Goal: Task Accomplishment & Management: Manage account settings

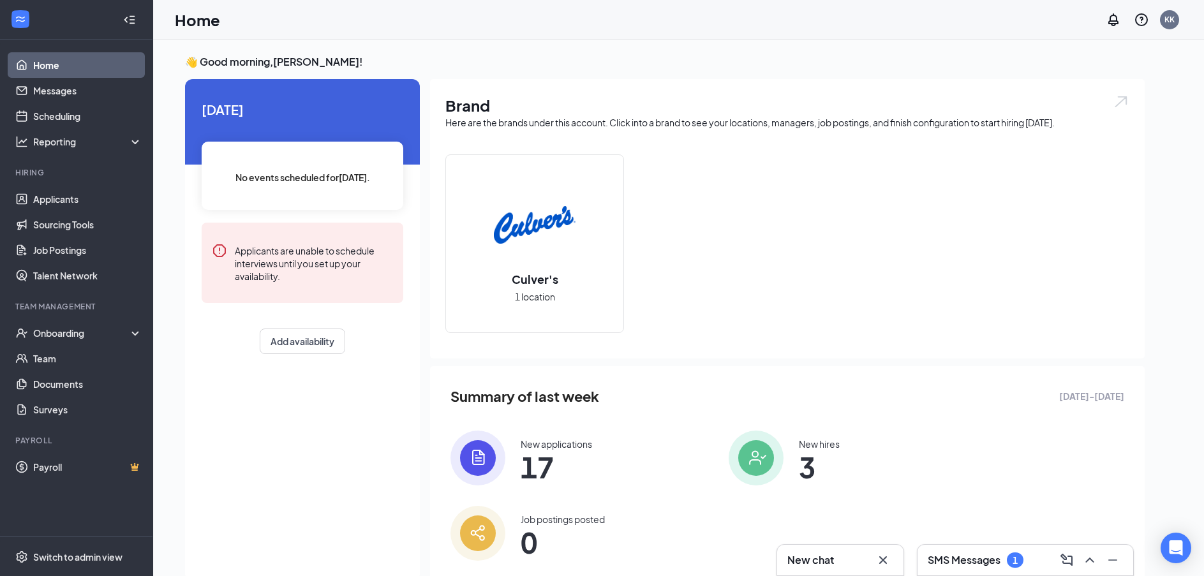
click at [489, 454] on img at bounding box center [477, 458] width 55 height 55
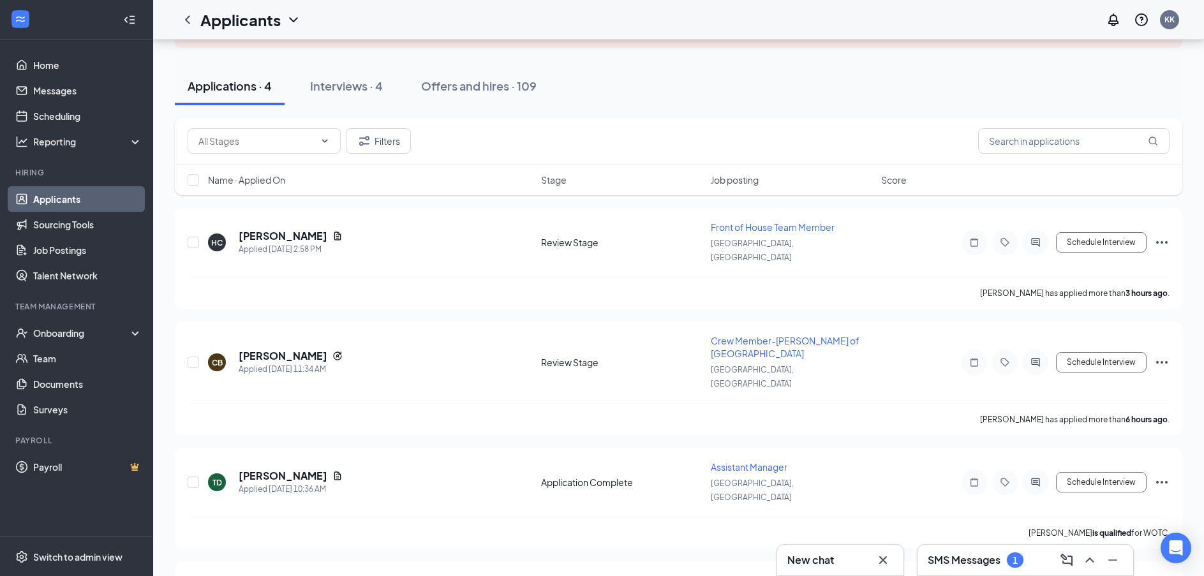
scroll to position [69, 0]
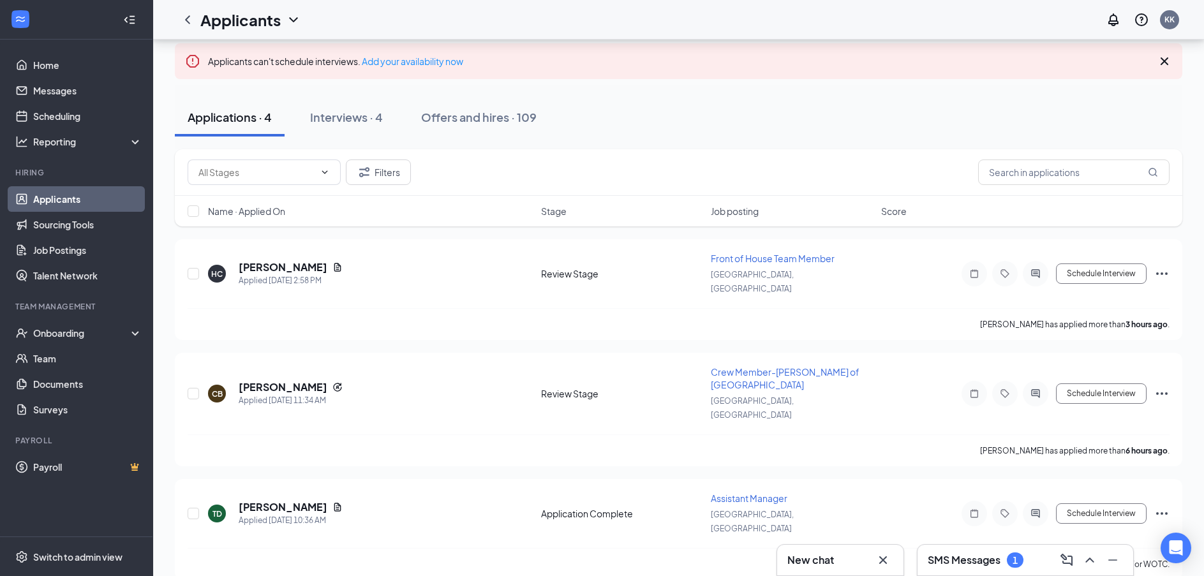
click at [339, 92] on div "Applications · 4 Interviews · 4 Offers and hires · 109" at bounding box center [678, 117] width 1007 height 64
click at [334, 116] on div "Interviews · 4" at bounding box center [346, 117] width 73 height 16
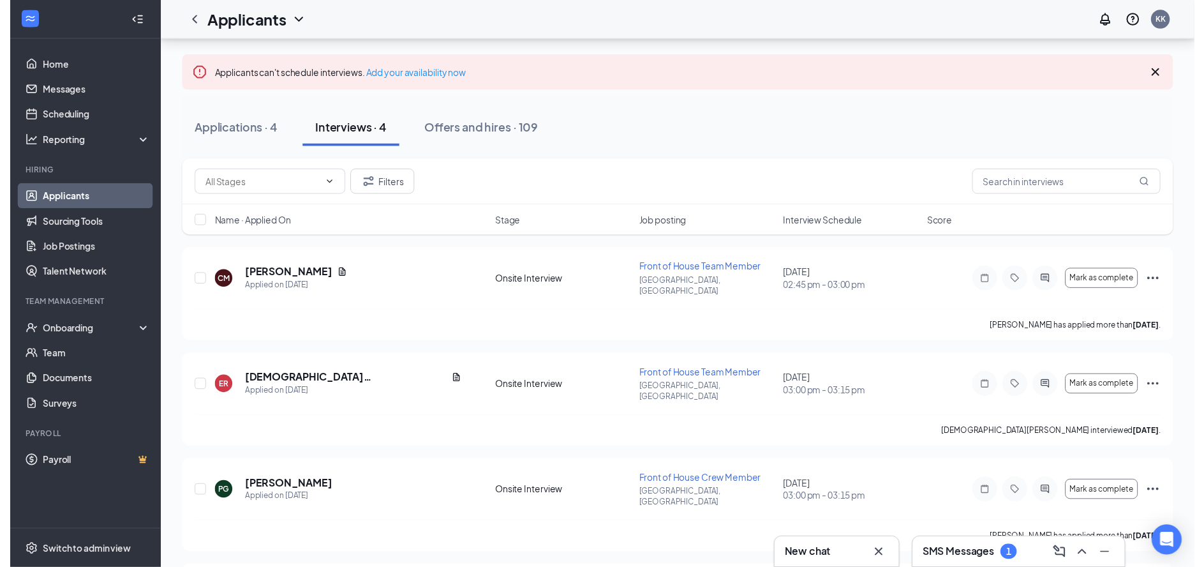
scroll to position [122, 0]
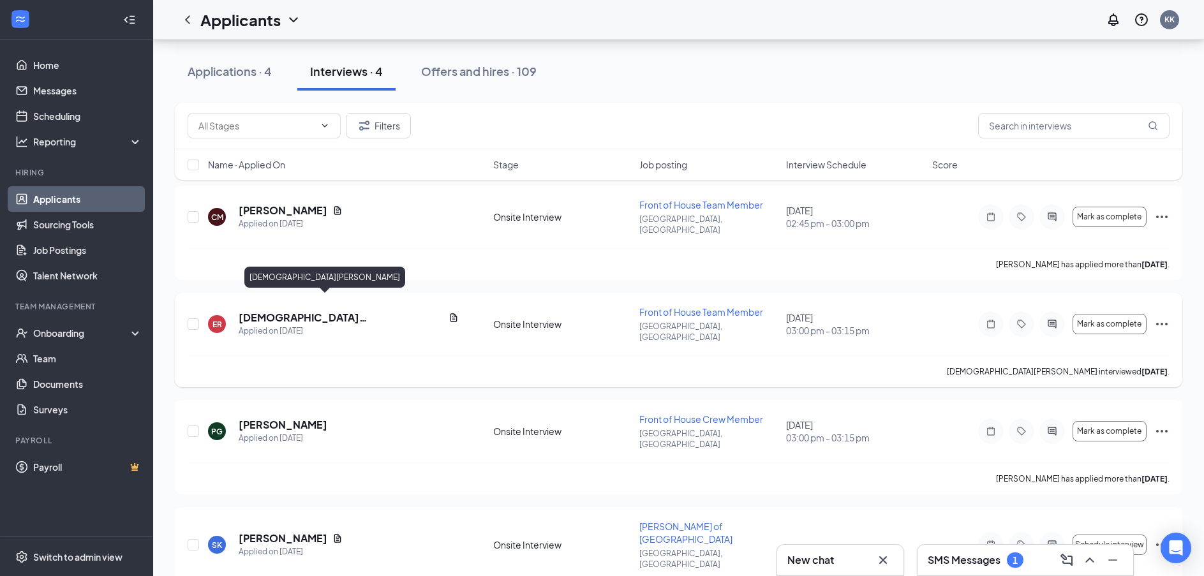
click at [281, 311] on h5 "[DEMOGRAPHIC_DATA][PERSON_NAME]" at bounding box center [341, 318] width 205 height 14
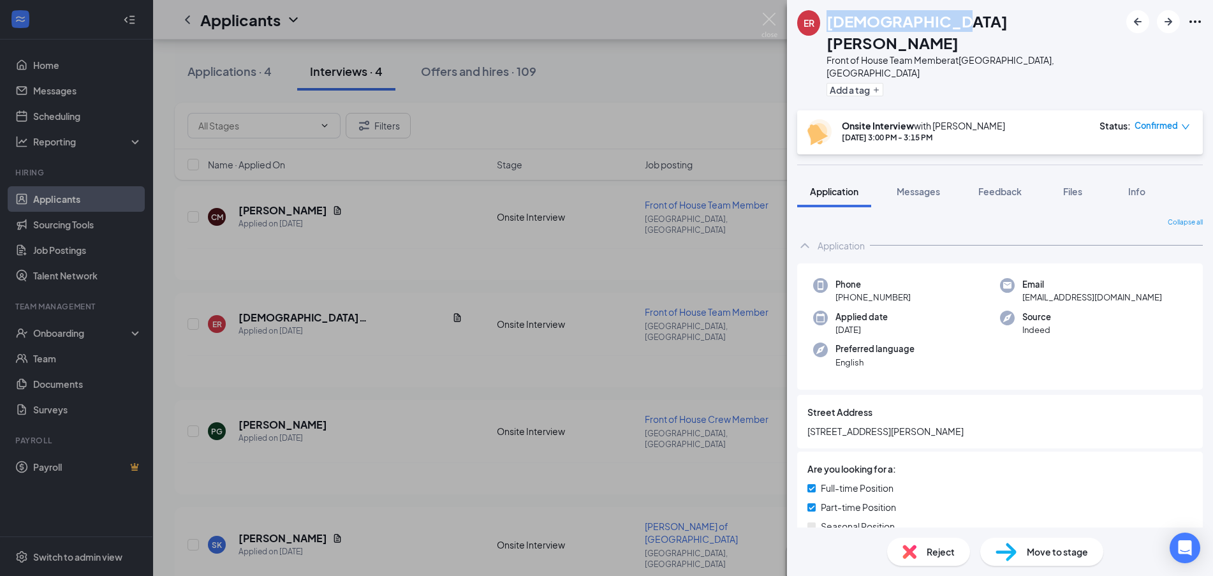
drag, startPoint x: 832, startPoint y: 20, endPoint x: 963, endPoint y: 31, distance: 131.3
click at [963, 31] on div "[DEMOGRAPHIC_DATA][PERSON_NAME]" at bounding box center [973, 31] width 293 height 43
drag, startPoint x: 492, startPoint y: 48, endPoint x: 482, endPoint y: 131, distance: 83.6
click at [492, 49] on div "ER [PERSON_NAME] Front of House Team Member at [GEOGRAPHIC_DATA], [GEOGRAPHIC_D…" at bounding box center [606, 288] width 1213 height 576
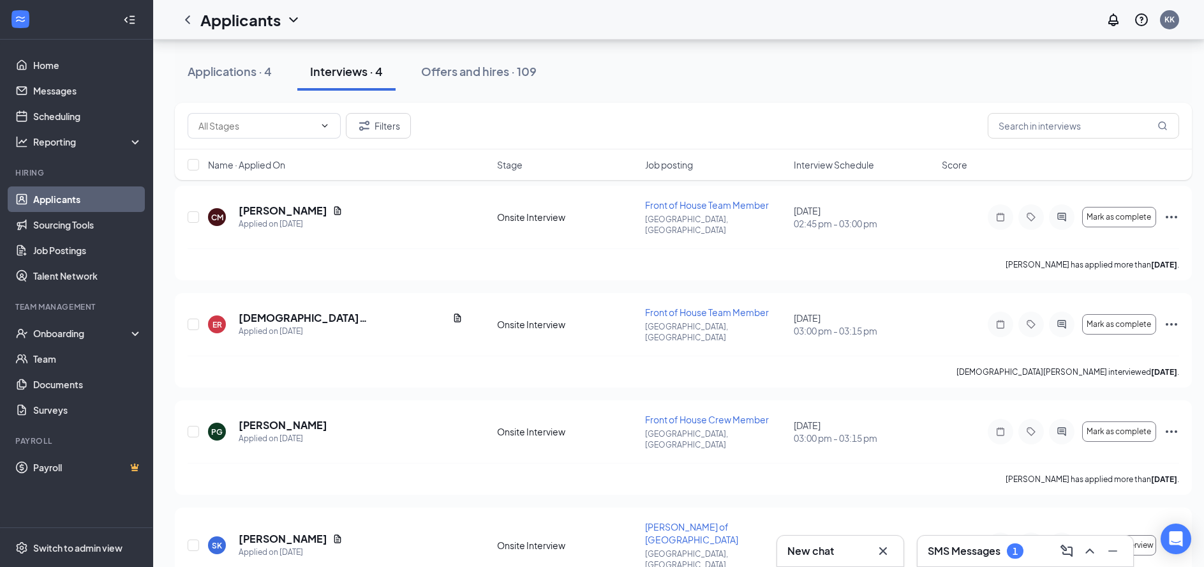
drag, startPoint x: 486, startPoint y: 128, endPoint x: 626, endPoint y: 77, distance: 149.1
click at [503, 119] on div "Filters" at bounding box center [683, 126] width 991 height 26
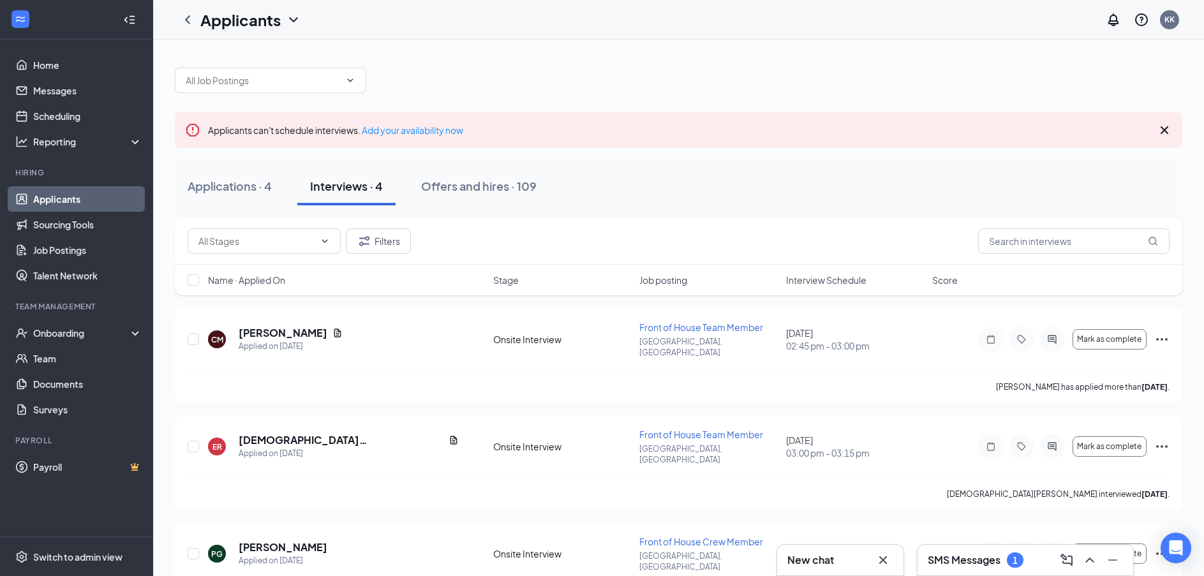
scroll to position [122, 0]
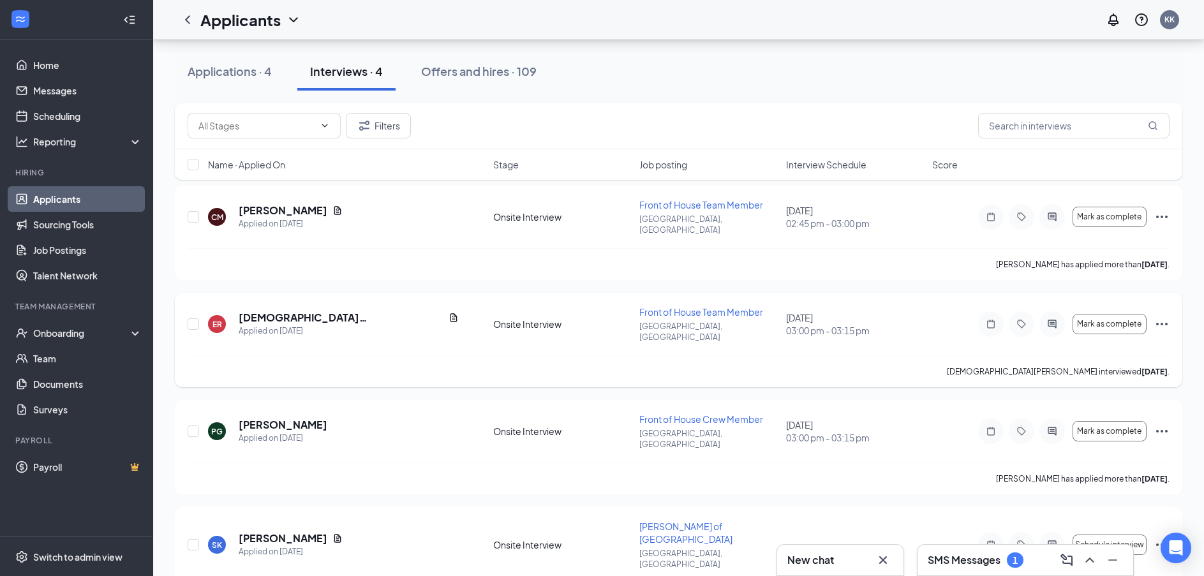
click at [1162, 316] on icon "Ellipses" at bounding box center [1161, 323] width 15 height 15
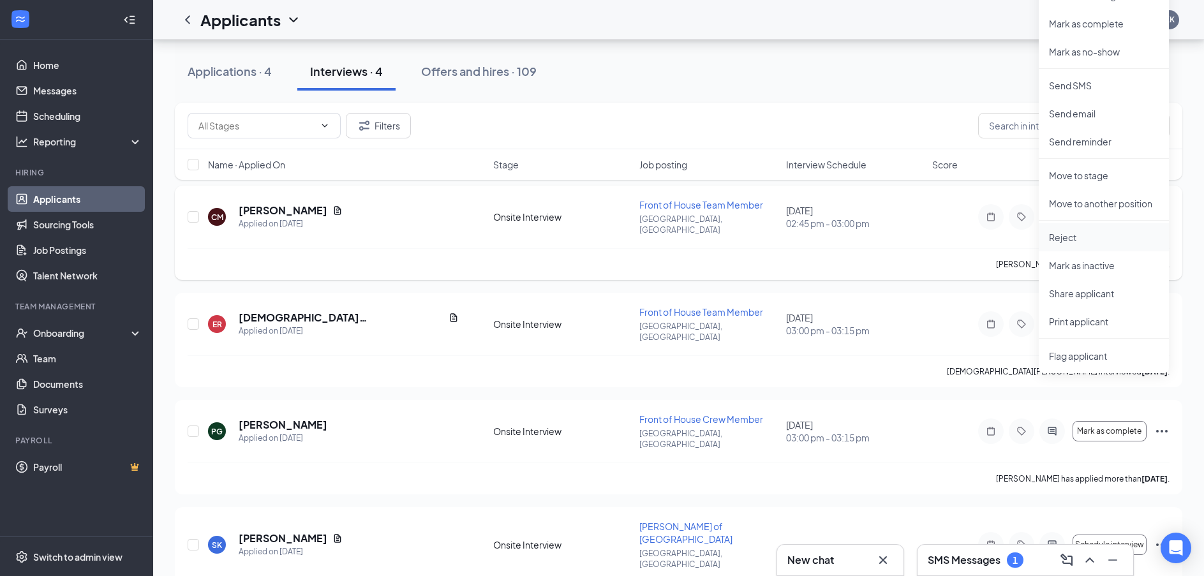
click at [1103, 236] on p "Reject" at bounding box center [1104, 237] width 110 height 13
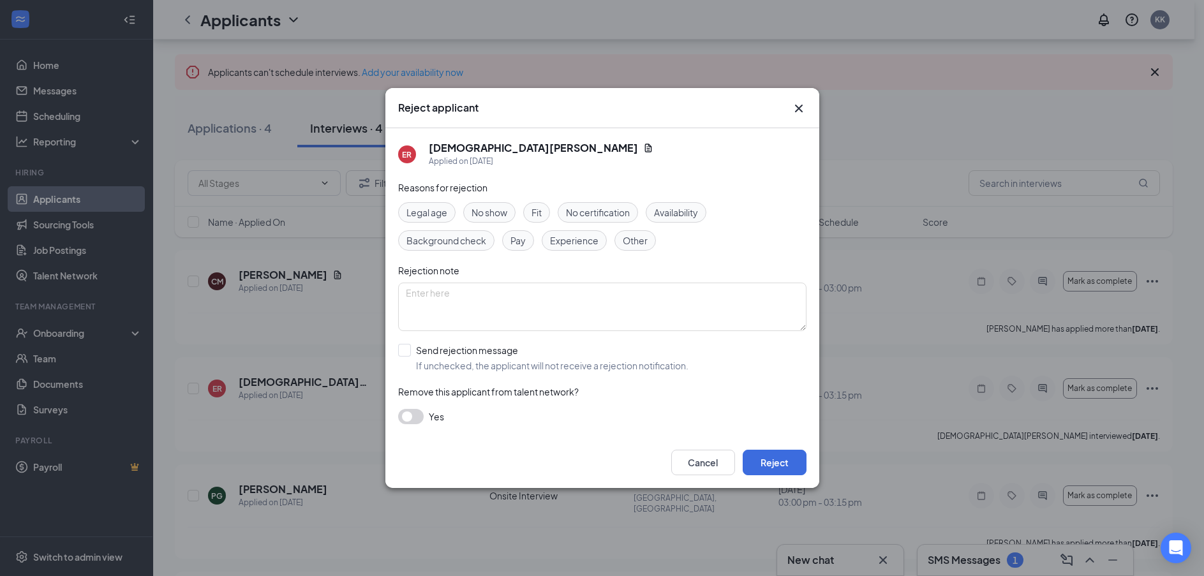
scroll to position [0, 0]
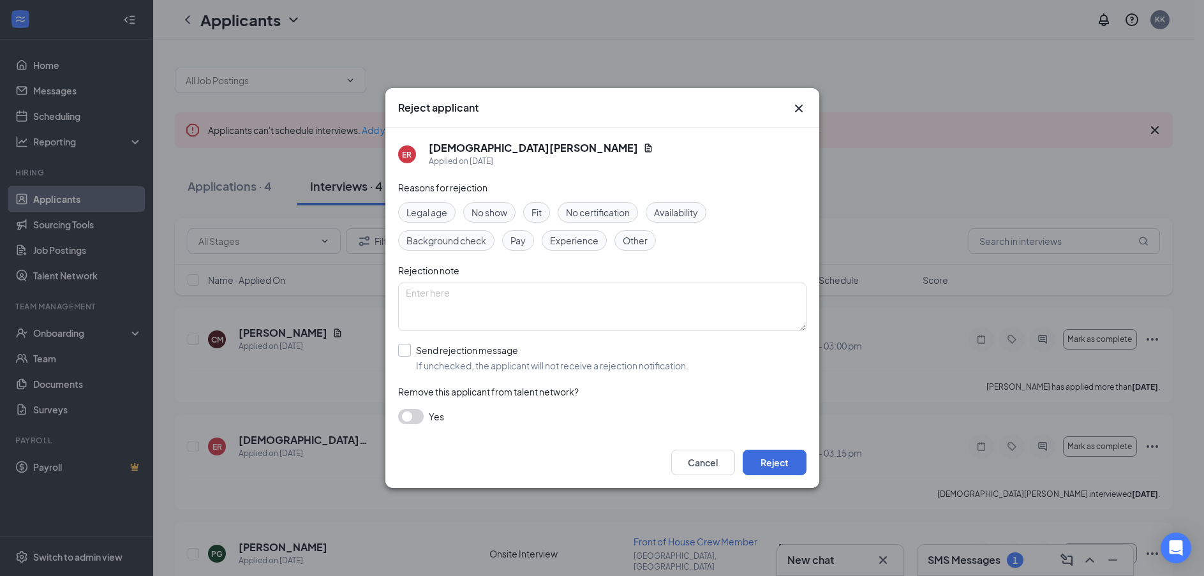
click at [408, 346] on input "Send rejection message If unchecked, the applicant will not receive a rejection…" at bounding box center [543, 358] width 290 height 28
checkbox input "true"
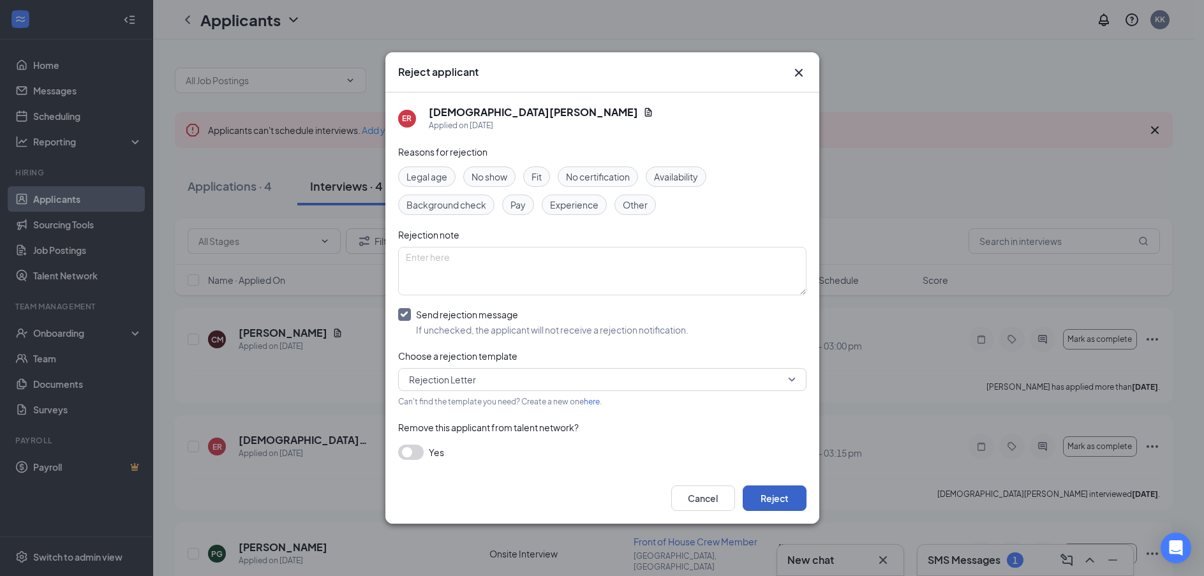
click at [794, 505] on button "Reject" at bounding box center [775, 498] width 64 height 26
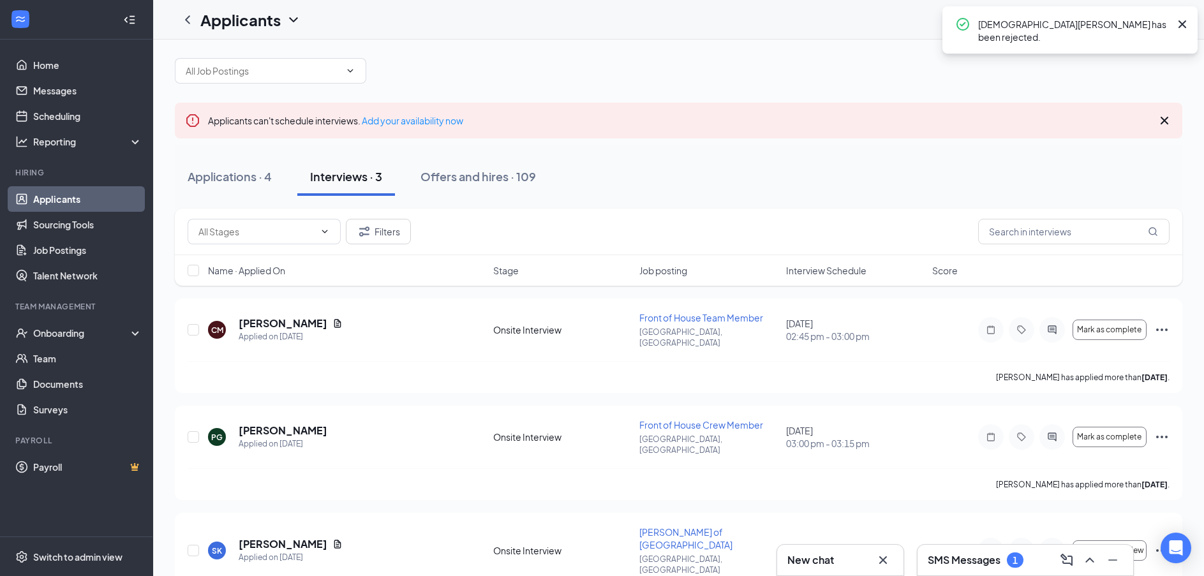
scroll to position [26, 0]
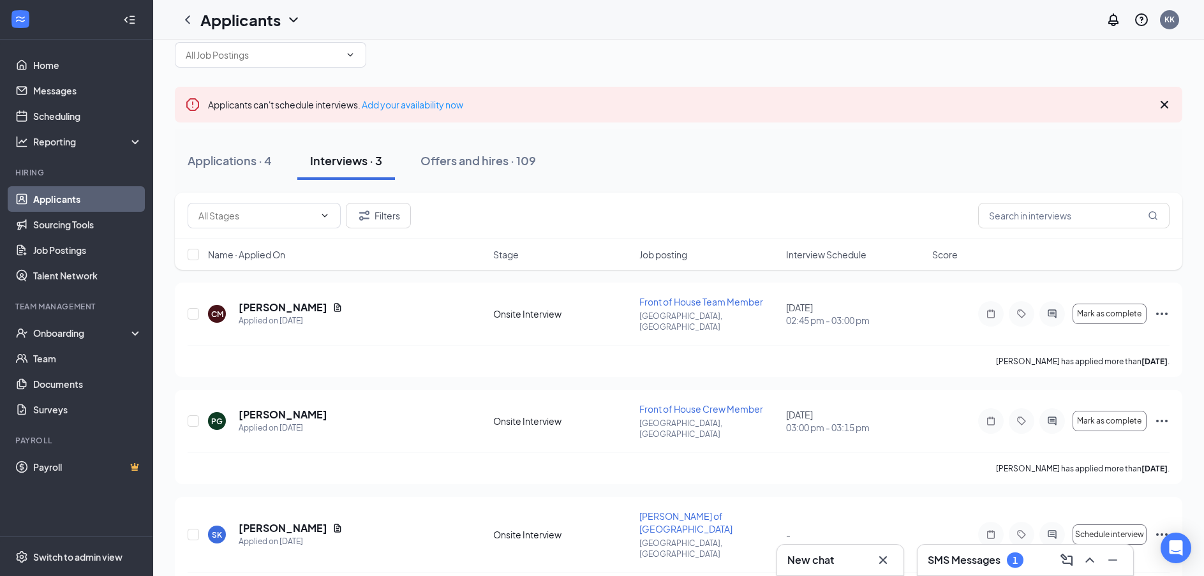
click at [982, 554] on h3 "SMS Messages" at bounding box center [964, 560] width 73 height 14
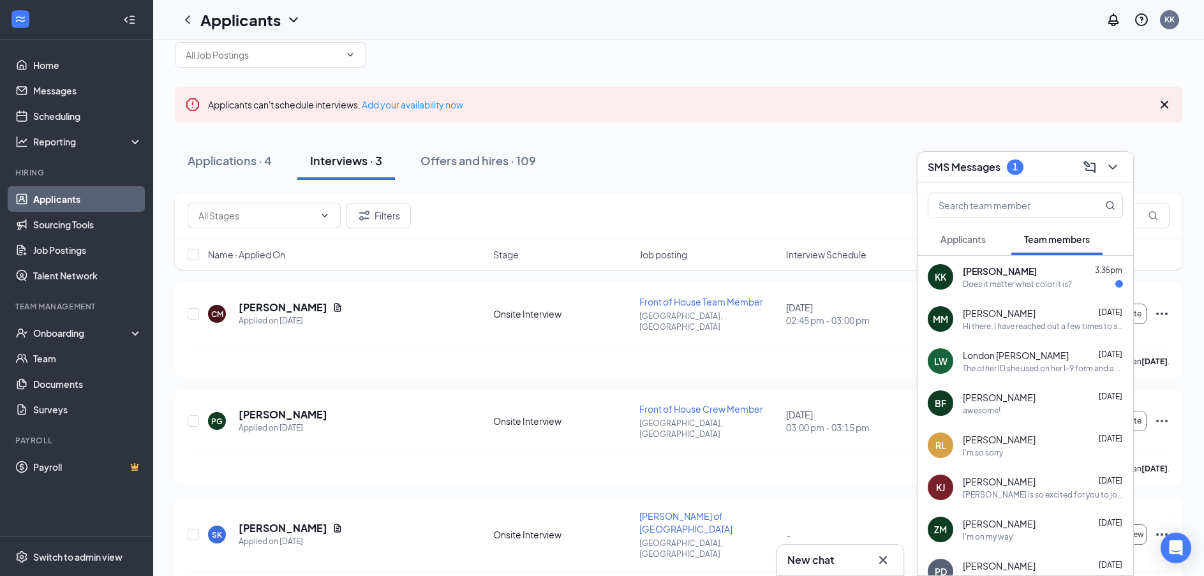
click at [1086, 294] on div "KK [PERSON_NAME] 3:35pm Does it matter what color it is?" at bounding box center [1025, 277] width 216 height 42
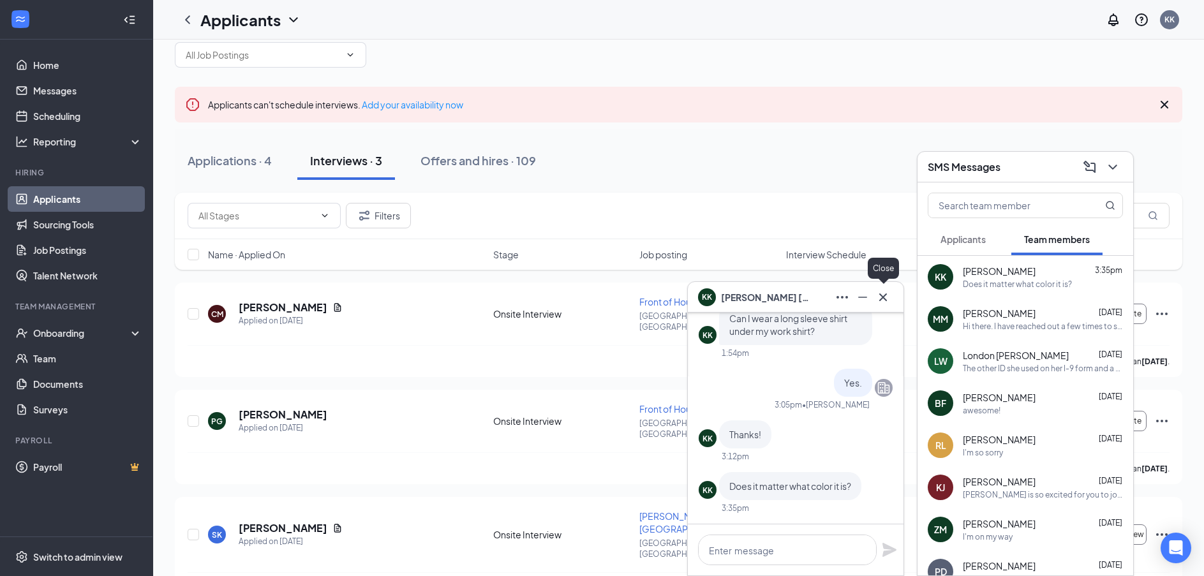
click at [884, 291] on icon "Cross" at bounding box center [882, 297] width 15 height 15
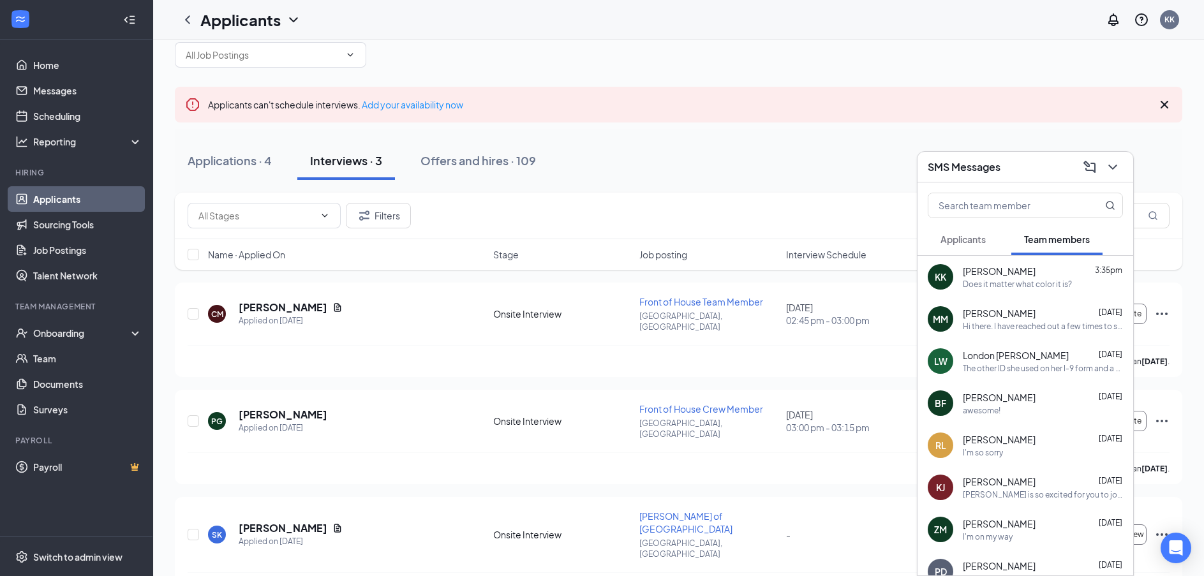
click at [1018, 174] on div "SMS Messages" at bounding box center [1025, 167] width 195 height 20
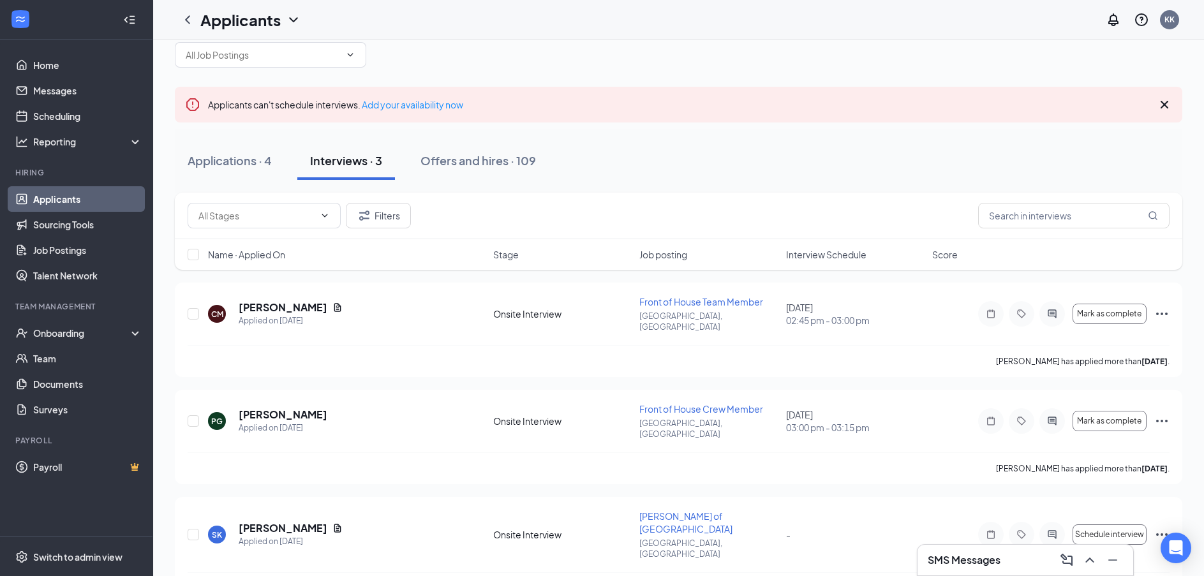
scroll to position [0, 0]
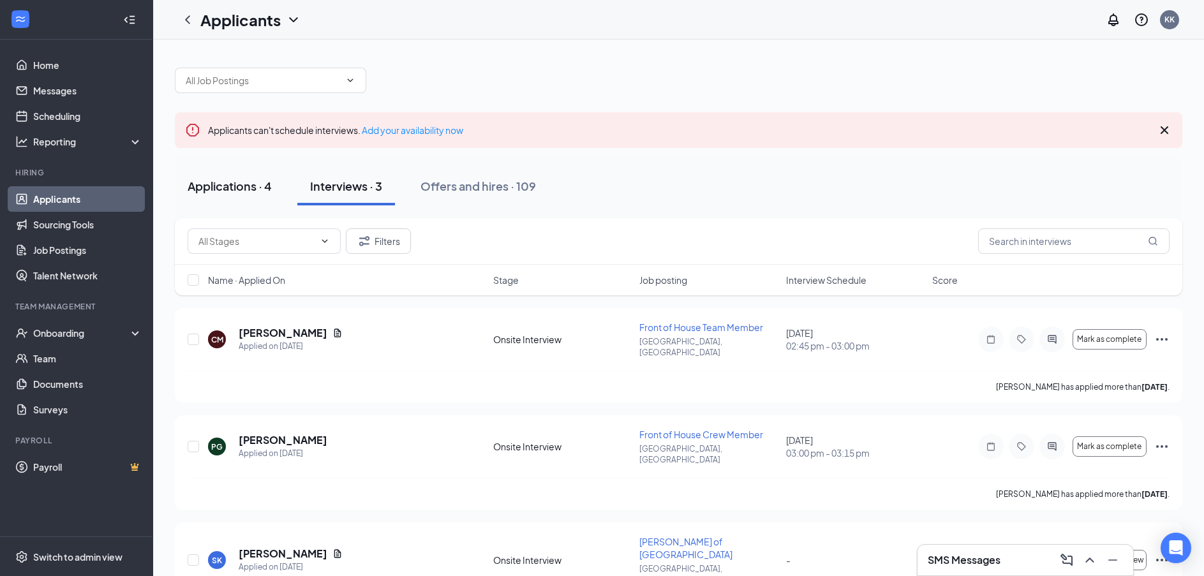
click at [239, 197] on button "Applications · 4" at bounding box center [230, 186] width 110 height 38
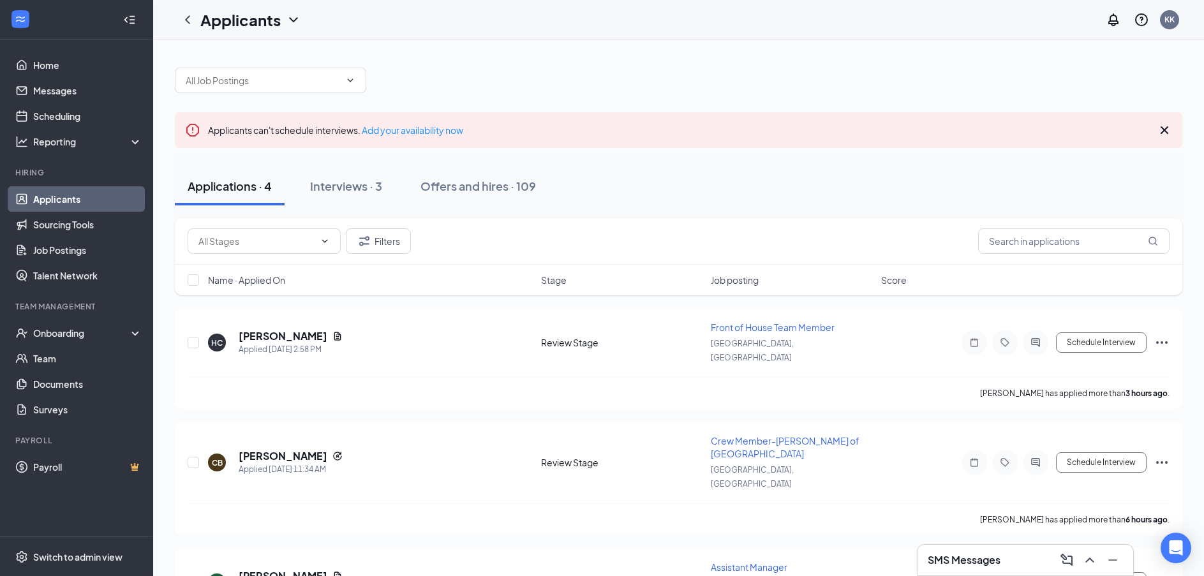
click at [1164, 131] on icon "Cross" at bounding box center [1164, 130] width 8 height 8
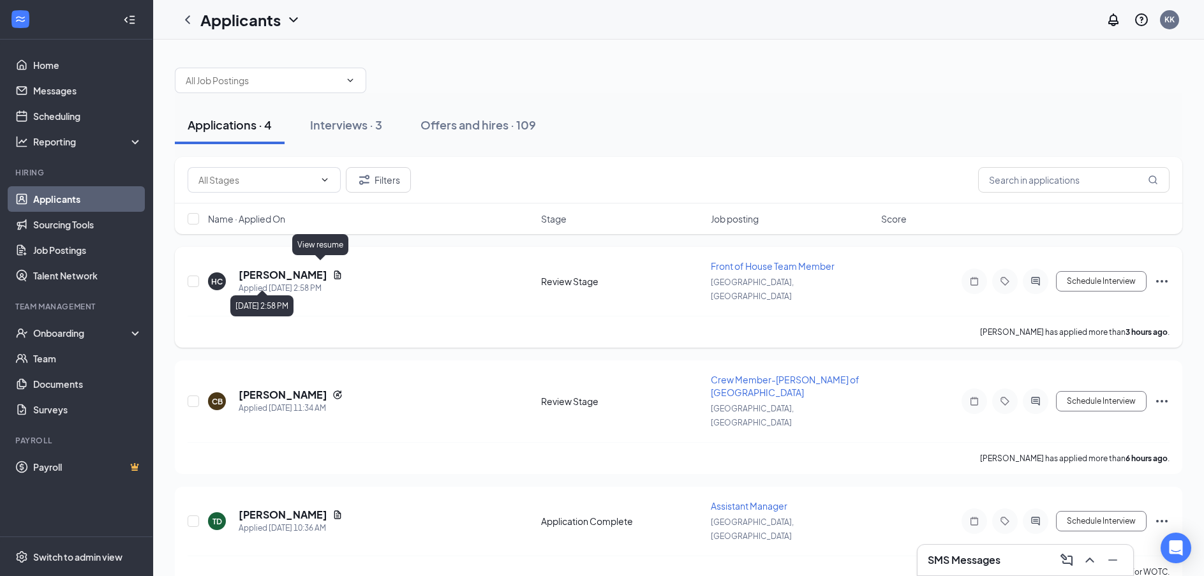
click at [332, 272] on icon "Document" at bounding box center [337, 275] width 10 height 10
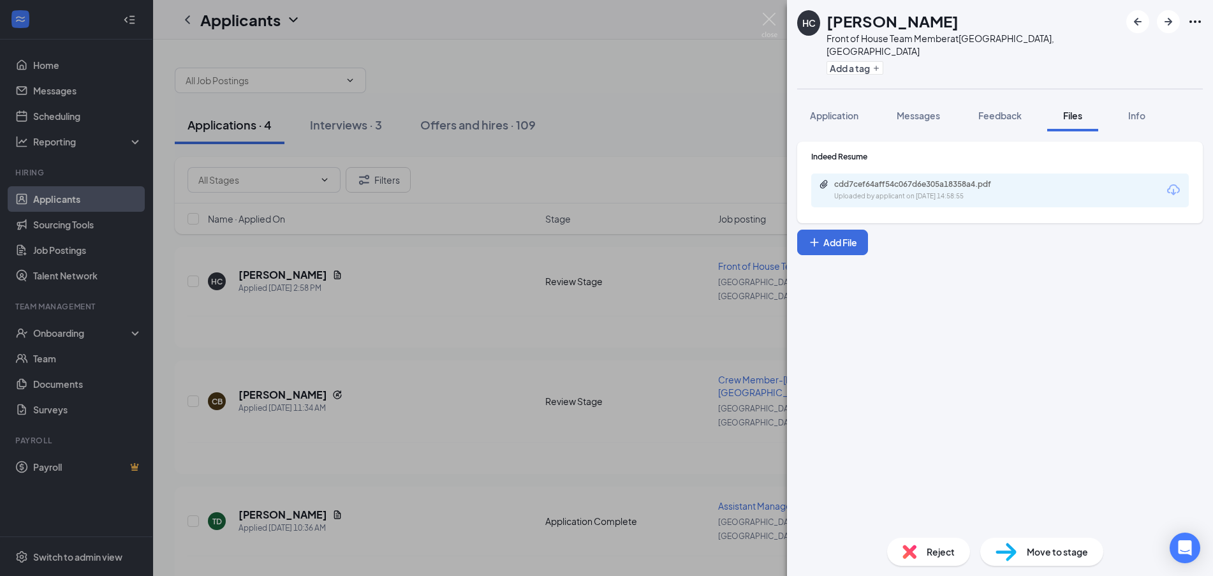
click at [899, 179] on div "cdd7cef64aff54c067d6e305a18358a4.pdf" at bounding box center [923, 184] width 179 height 10
click at [403, 289] on div "HC [PERSON_NAME] Front of House Team Member at [GEOGRAPHIC_DATA], [GEOGRAPHIC_D…" at bounding box center [606, 288] width 1213 height 576
